Goal: Transaction & Acquisition: Purchase product/service

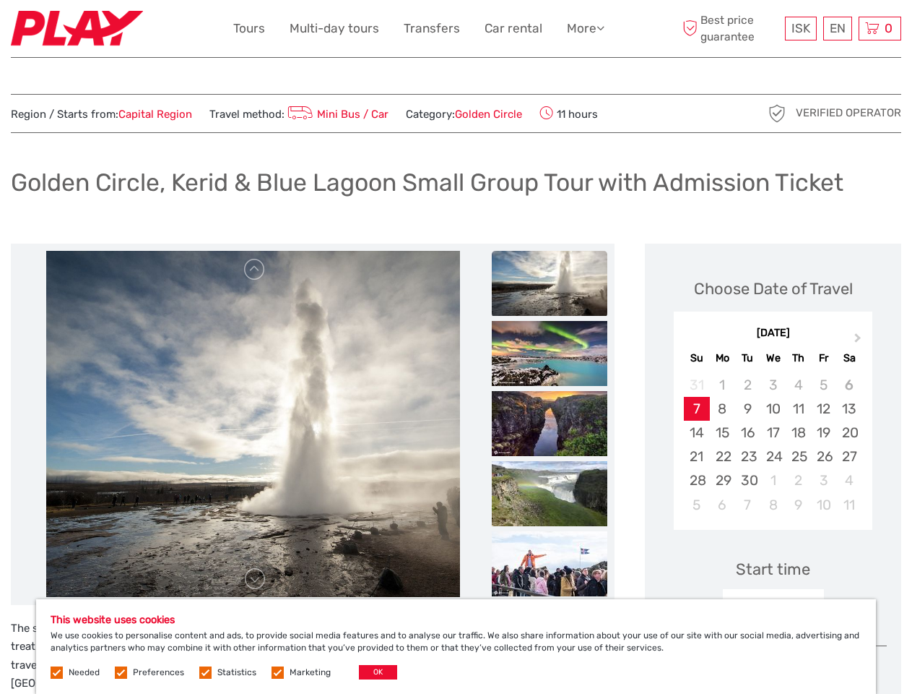
click at [584, 28] on link "More" at bounding box center [586, 28] width 38 height 21
click at [602, 27] on icon at bounding box center [601, 28] width 8 height 12
click at [800, 28] on span "ISK" at bounding box center [801, 28] width 19 height 14
click at [837, 28] on div "EN English Español Deutsch" at bounding box center [838, 29] width 29 height 24
click at [880, 28] on div "0 Items Total 0 ISK Checkout The shopping cart is empty." at bounding box center [880, 29] width 43 height 24
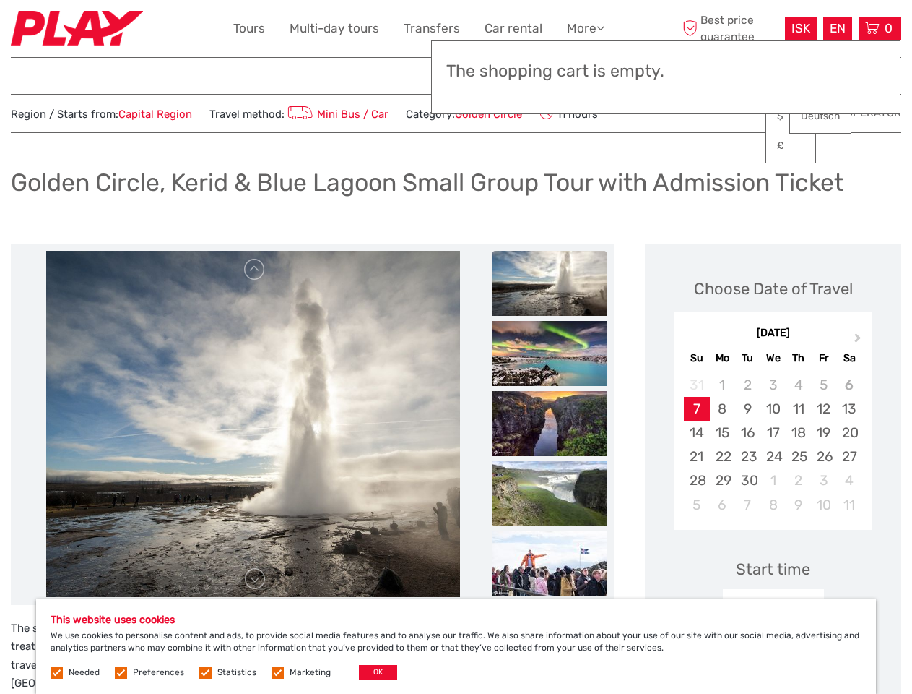
click at [253, 424] on img at bounding box center [253, 424] width 415 height 347
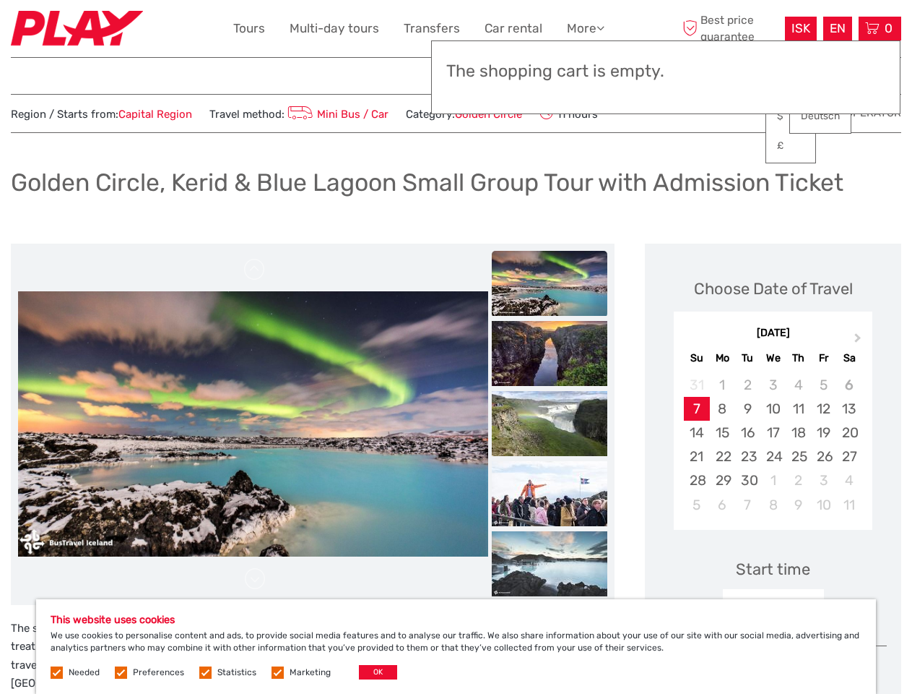
click at [255, 269] on link at bounding box center [254, 269] width 23 height 23
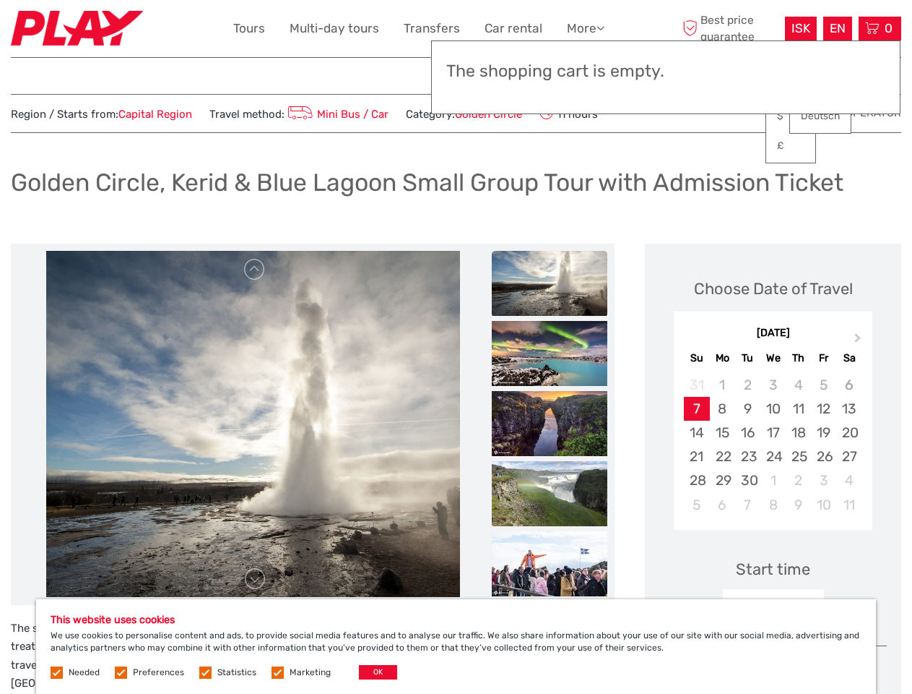
click at [255, 579] on link at bounding box center [254, 578] width 23 height 23
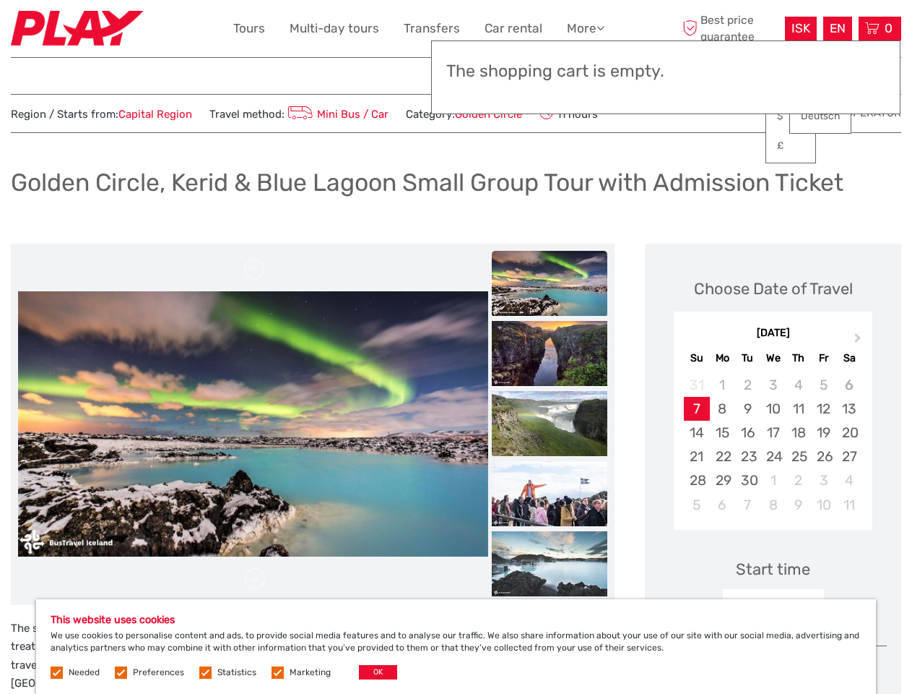
click at [550, 246] on img at bounding box center [550, 213] width 116 height 65
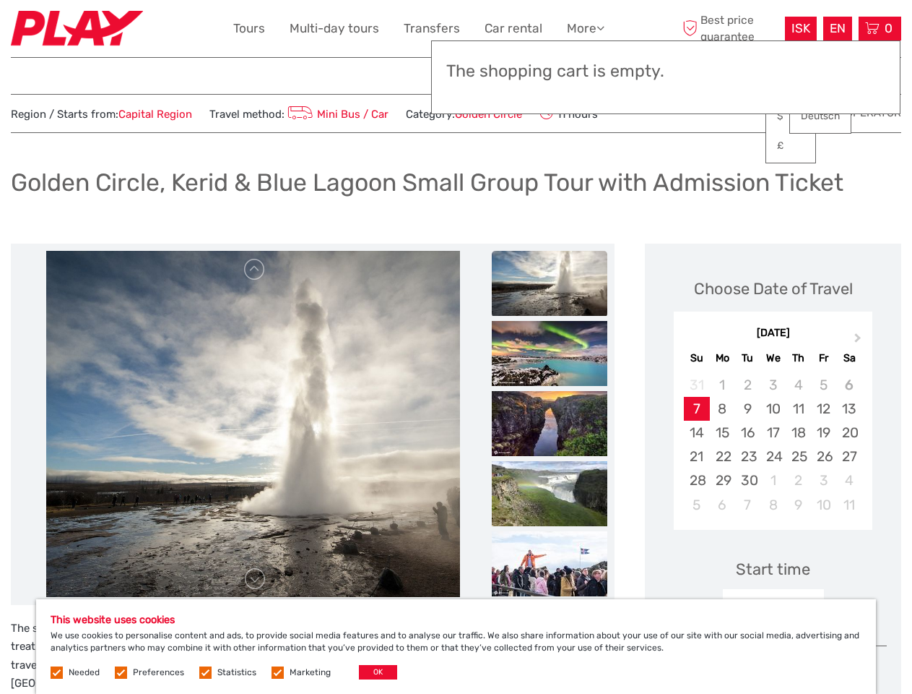
click at [550, 353] on img at bounding box center [550, 353] width 116 height 65
